Goal: Find specific page/section: Find specific page/section

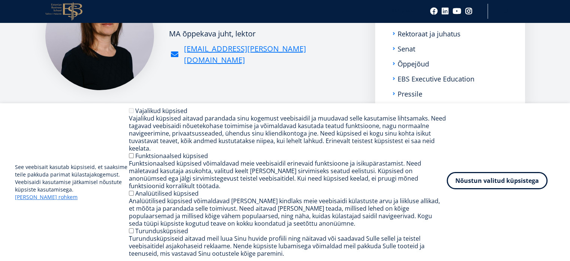
click at [502, 186] on button "Nõustun valitud küpsistega" at bounding box center [497, 180] width 101 height 17
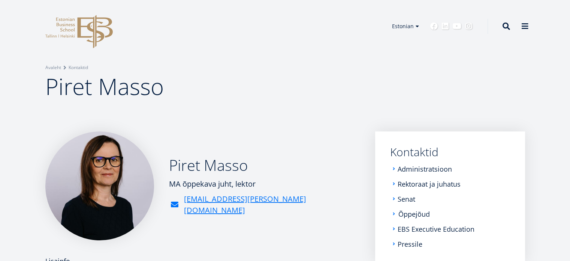
click at [406, 214] on link "Õppejõud" at bounding box center [414, 213] width 31 height 7
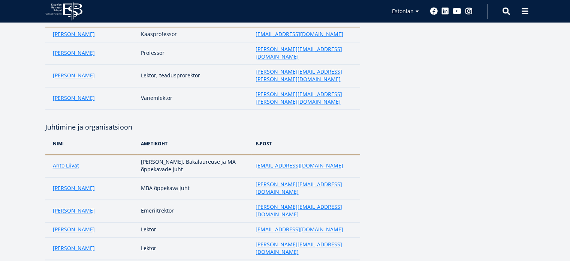
scroll to position [450, 0]
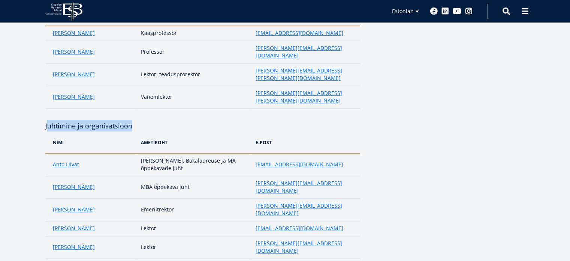
drag, startPoint x: 46, startPoint y: 56, endPoint x: 153, endPoint y: 60, distance: 106.5
click at [153, 120] on h4 "Juhtimine ja organisatsioon" at bounding box center [202, 125] width 315 height 11
